Goal: Information Seeking & Learning: Check status

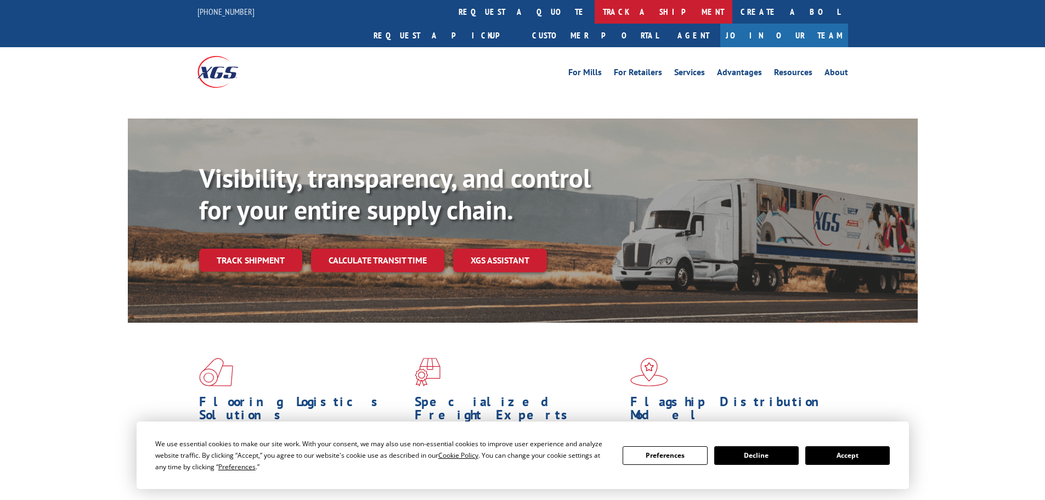
click at [595, 12] on link "track a shipment" at bounding box center [664, 12] width 138 height 24
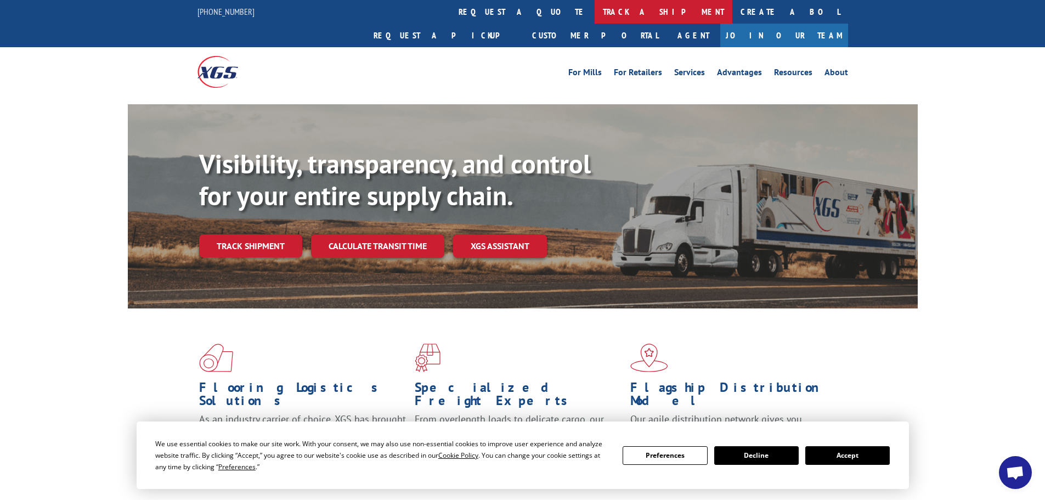
click at [595, 12] on link "track a shipment" at bounding box center [664, 12] width 138 height 24
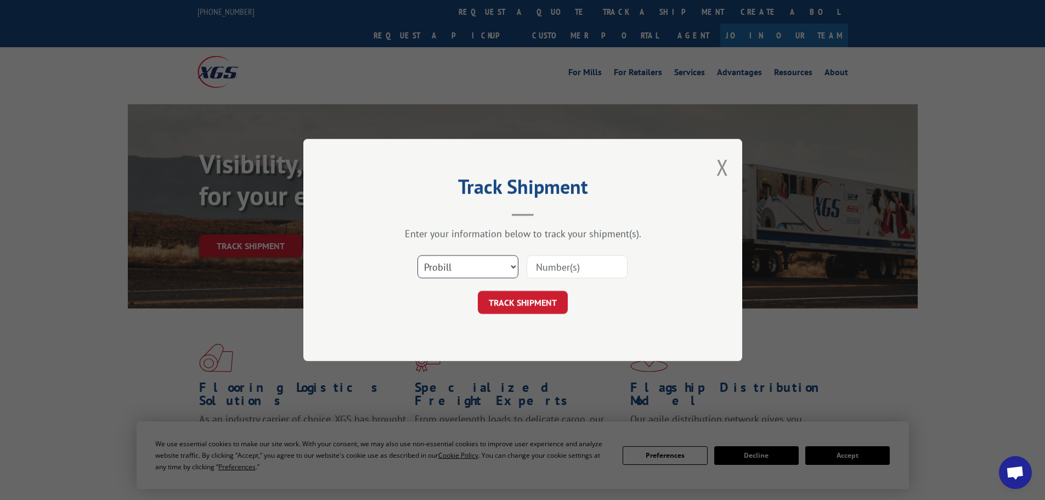
click at [472, 263] on select "Select category... Probill BOL PO" at bounding box center [467, 266] width 101 height 23
select select "bol"
click at [417, 255] on select "Select category... Probill BOL PO" at bounding box center [467, 266] width 101 height 23
click at [551, 264] on input at bounding box center [577, 266] width 101 height 23
paste input "5620366"
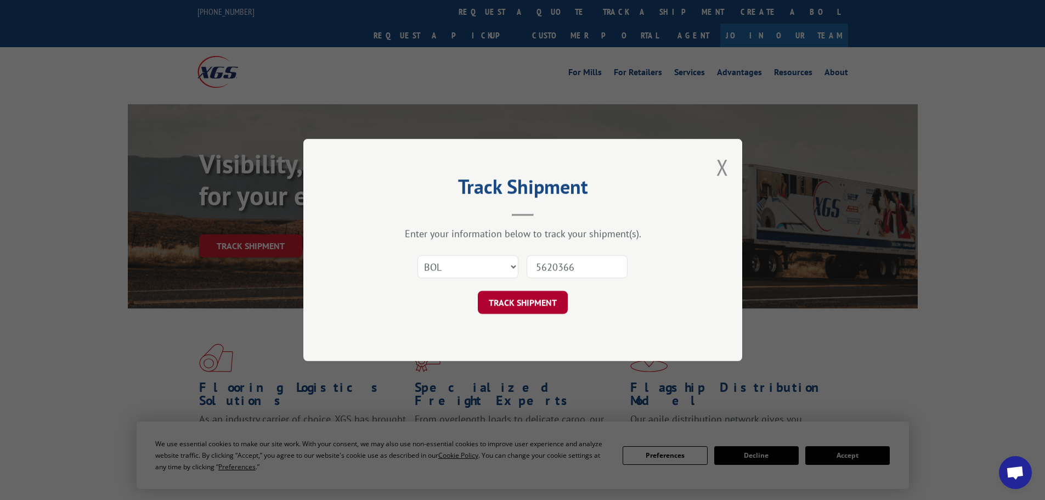
type input "5620366"
click at [527, 303] on button "TRACK SHIPMENT" at bounding box center [523, 302] width 90 height 23
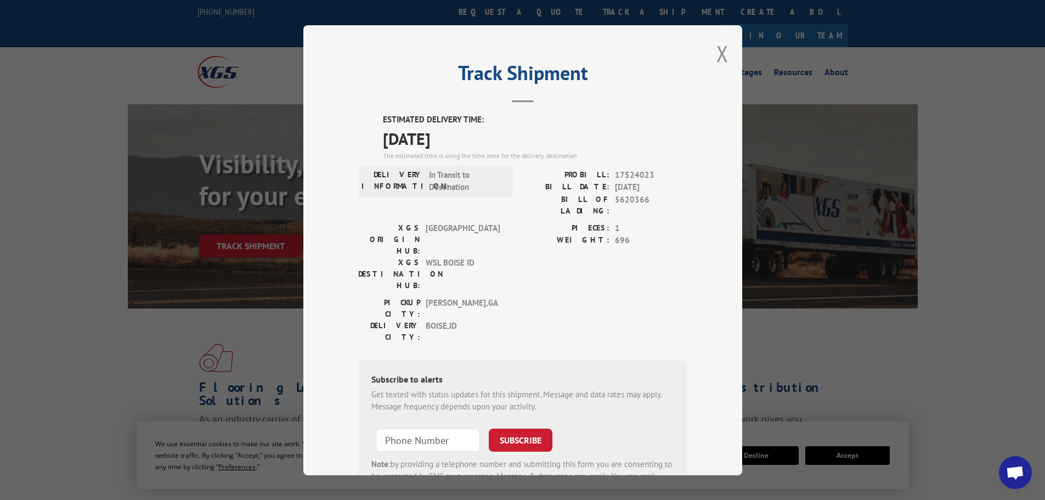
drag, startPoint x: 380, startPoint y: 138, endPoint x: 477, endPoint y: 140, distance: 97.7
click at [477, 140] on span "[DATE]" at bounding box center [535, 138] width 304 height 25
copy span "[DATE]"
